Goal: Task Accomplishment & Management: Manage account settings

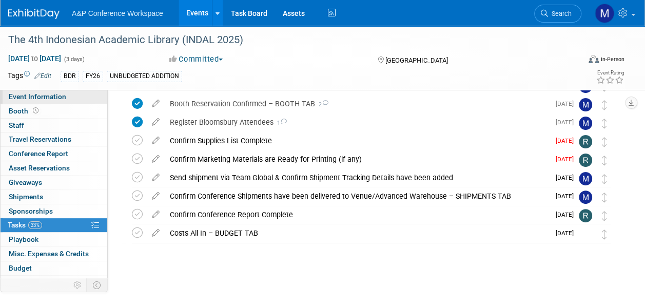
click at [62, 95] on span "Event Information" at bounding box center [38, 96] width 58 height 8
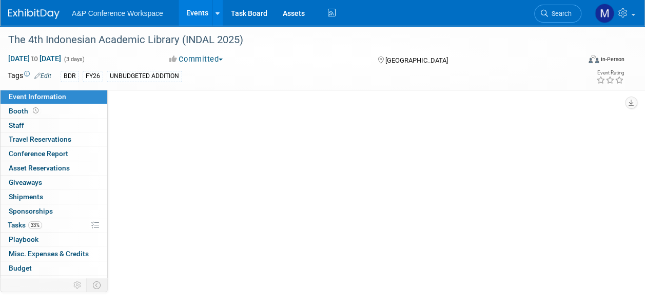
select select "Annual"
select select "Level 2"
select select "In-Person Booth"
select select "Digital"
select select "Bloomsbury Digital Resources"
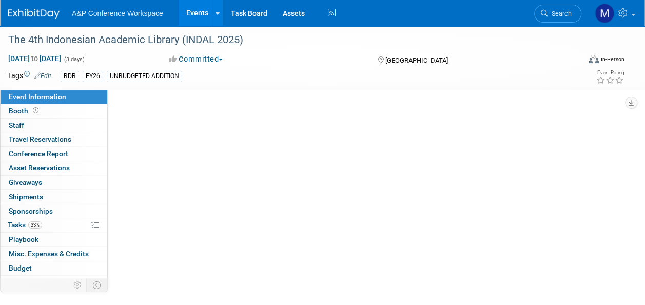
select select "Matt Hambridge"
select select "Michelle Kelly"
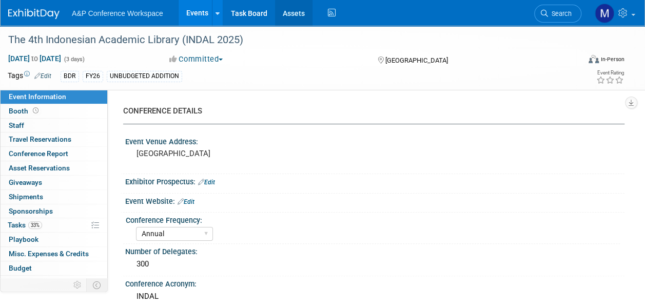
click at [297, 11] on link "Assets" at bounding box center [293, 13] width 37 height 26
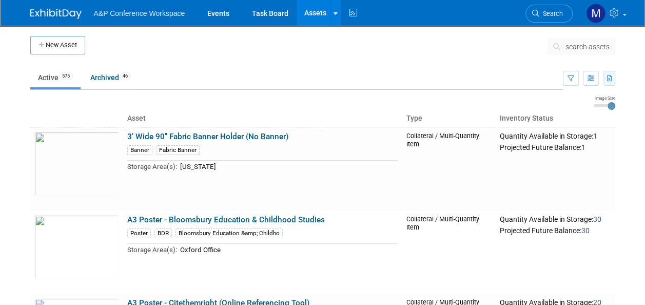
click at [610, 82] on button "button" at bounding box center [610, 78] width 12 height 15
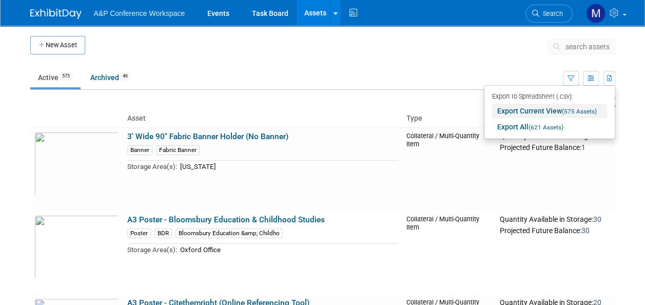
click at [564, 108] on span "(575 Assets)" at bounding box center [579, 111] width 35 height 7
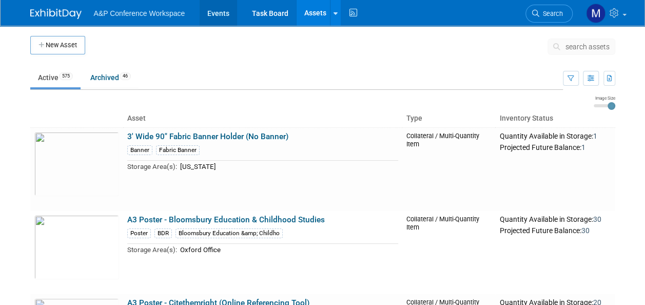
click at [212, 16] on link "Events" at bounding box center [218, 13] width 37 height 26
